Goal: Information Seeking & Learning: Learn about a topic

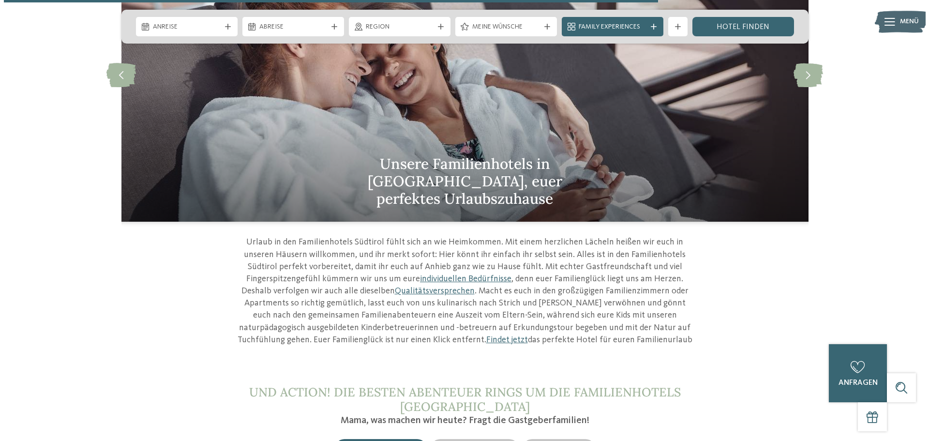
scroll to position [3097, 0]
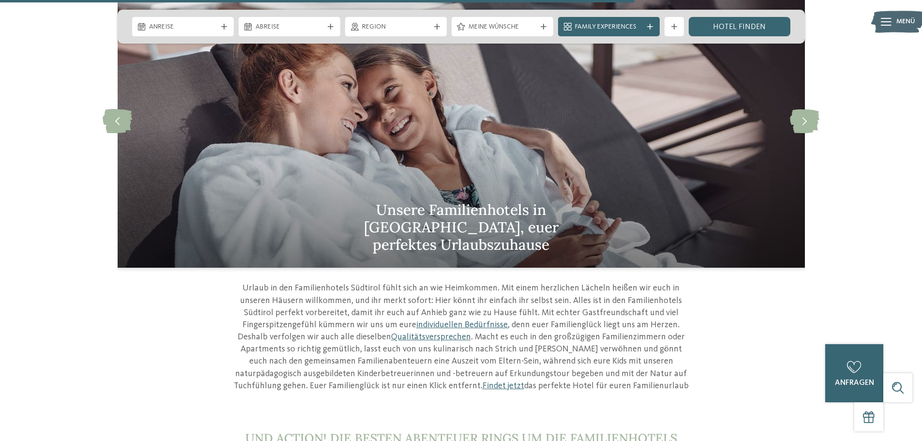
click at [894, 24] on img at bounding box center [897, 22] width 53 height 27
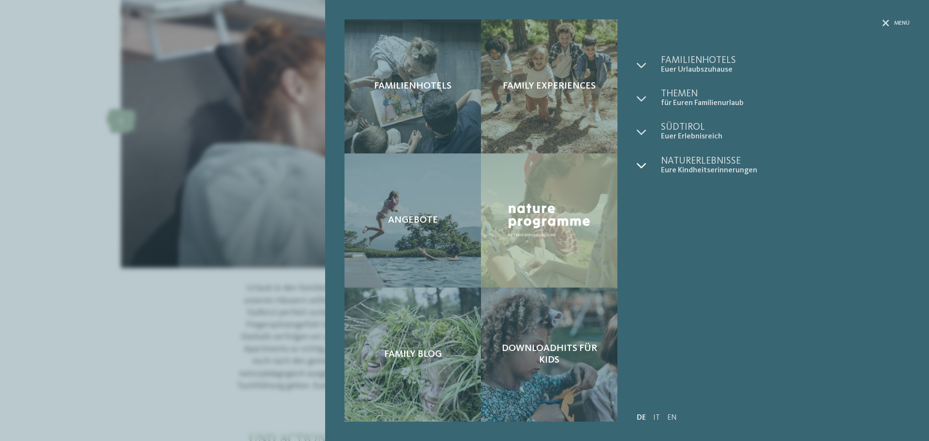
click at [639, 165] on icon at bounding box center [642, 166] width 10 height 10
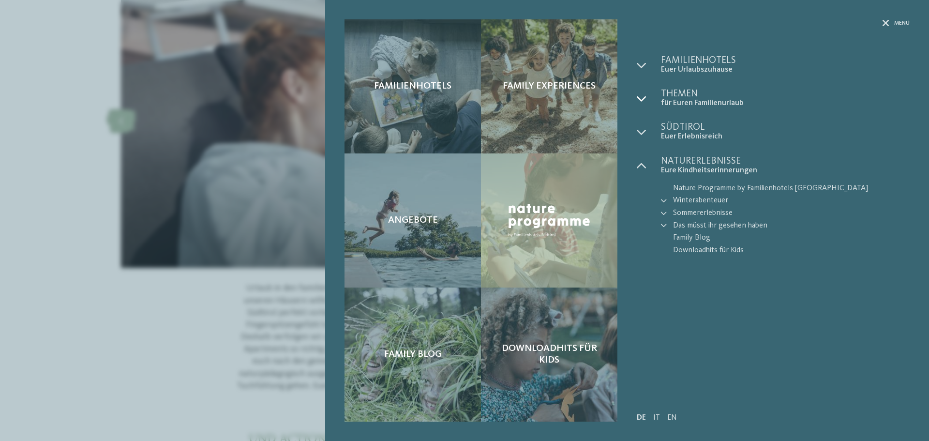
click at [641, 93] on div at bounding box center [649, 98] width 24 height 19
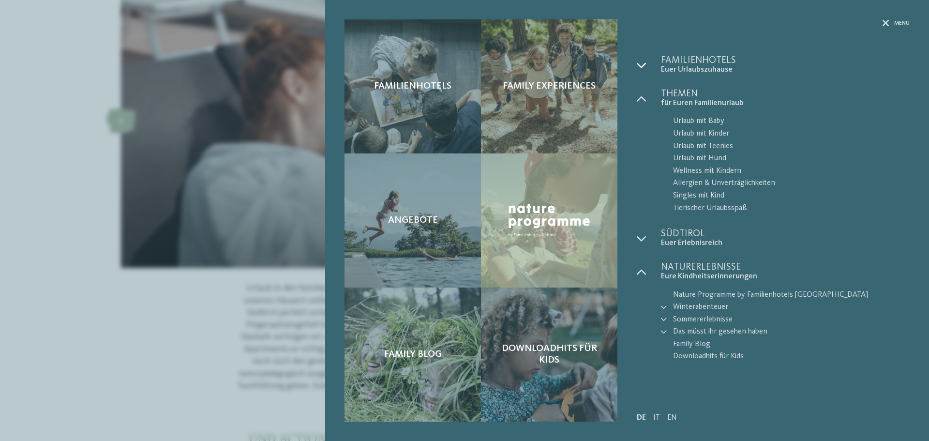
click at [642, 62] on icon at bounding box center [642, 65] width 10 height 10
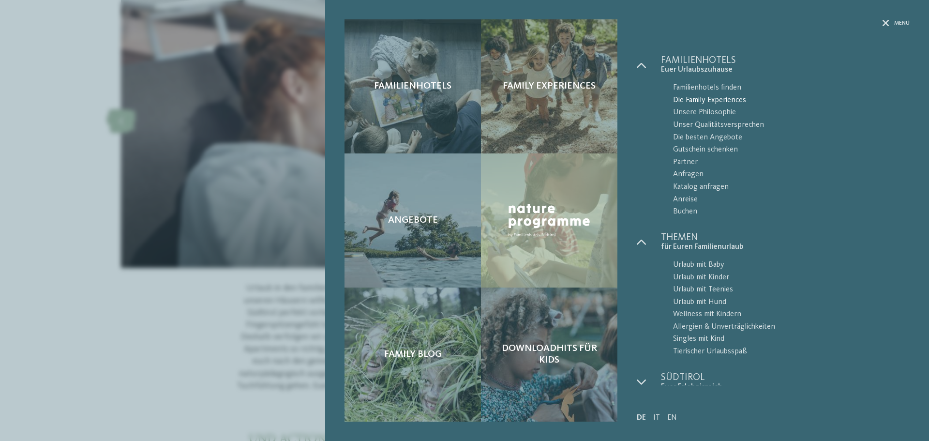
click at [701, 97] on span "Die Family Experiences" at bounding box center [791, 100] width 237 height 13
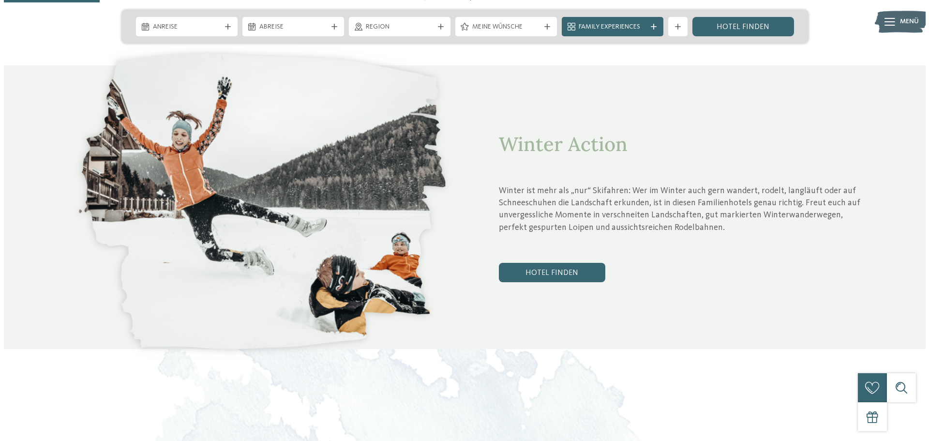
scroll to position [532, 0]
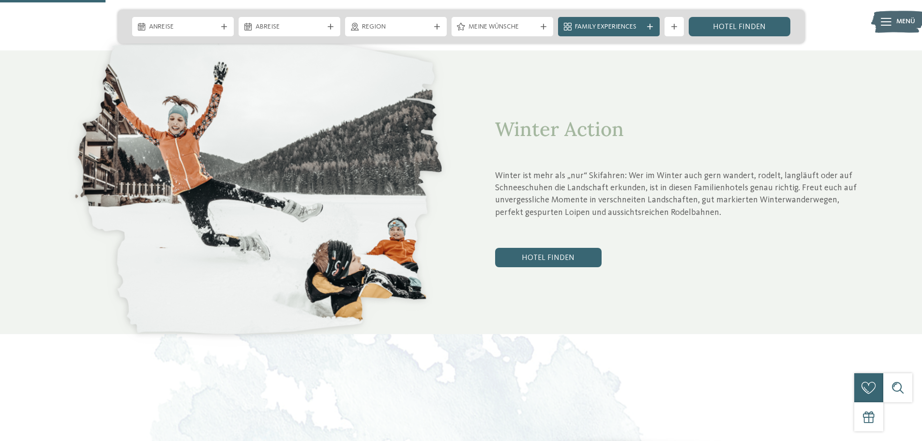
click at [879, 16] on img at bounding box center [897, 22] width 53 height 27
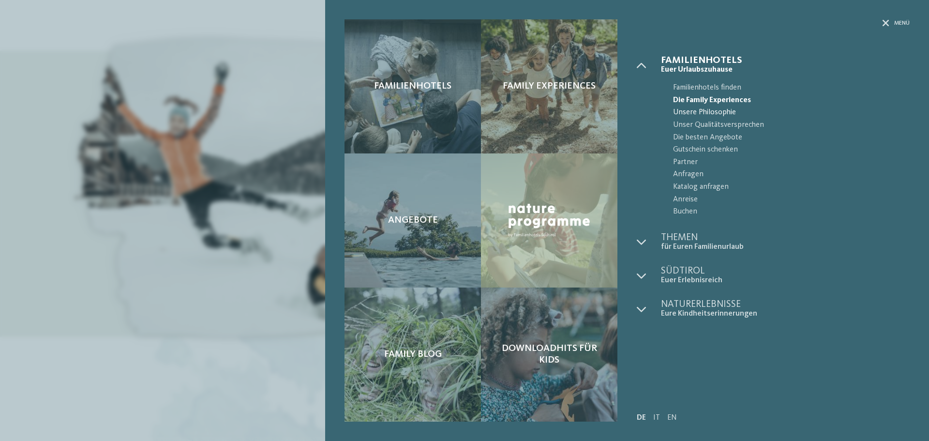
click at [712, 109] on span "Unsere Philosophie" at bounding box center [791, 112] width 237 height 13
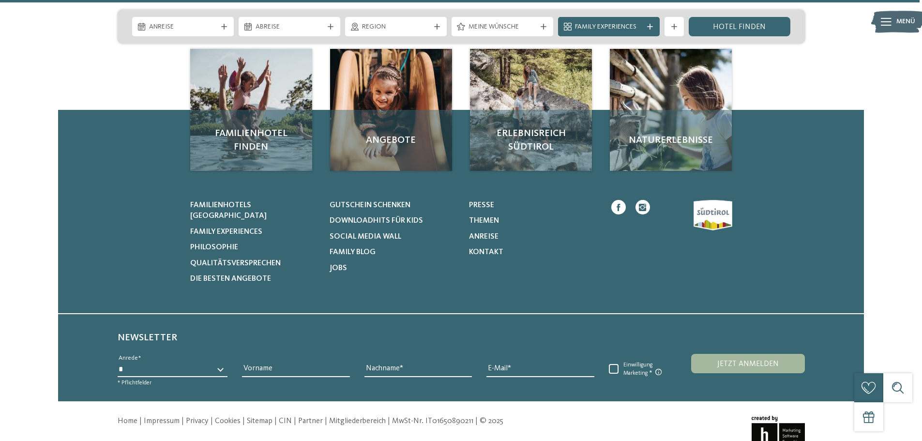
scroll to position [1771, 0]
